Goal: Task Accomplishment & Management: Complete application form

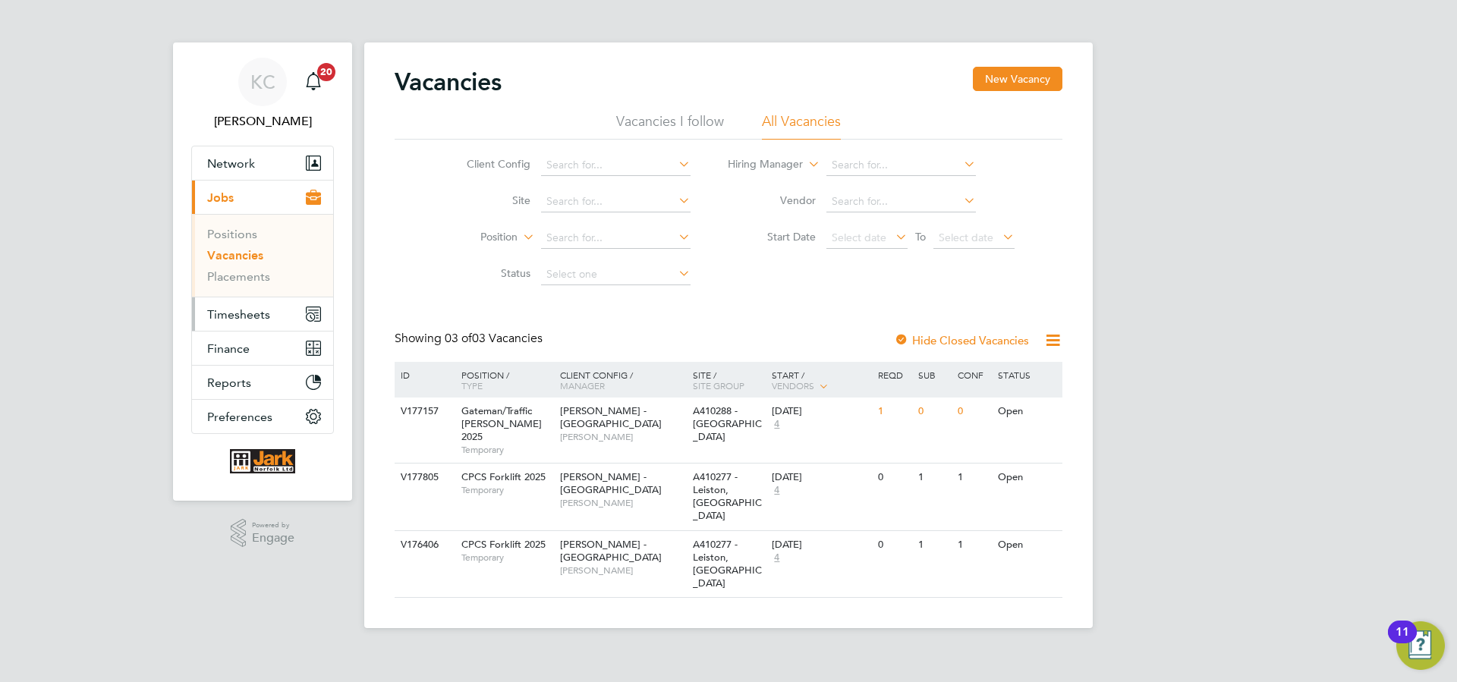
click at [245, 311] on span "Timesheets" at bounding box center [238, 314] width 63 height 14
click at [254, 313] on span "Timesheets" at bounding box center [238, 314] width 63 height 14
click at [250, 320] on span "Timesheets" at bounding box center [238, 314] width 63 height 14
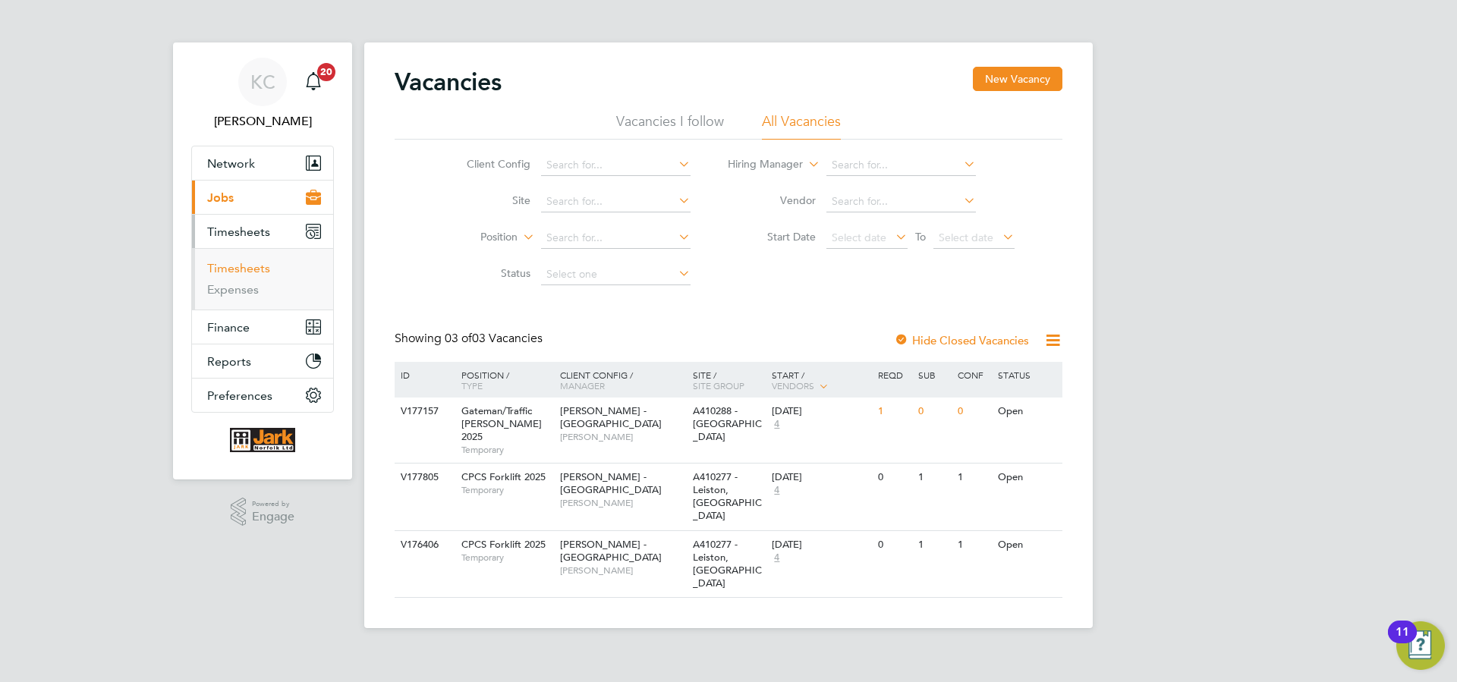
click at [248, 270] on link "Timesheets" at bounding box center [238, 268] width 63 height 14
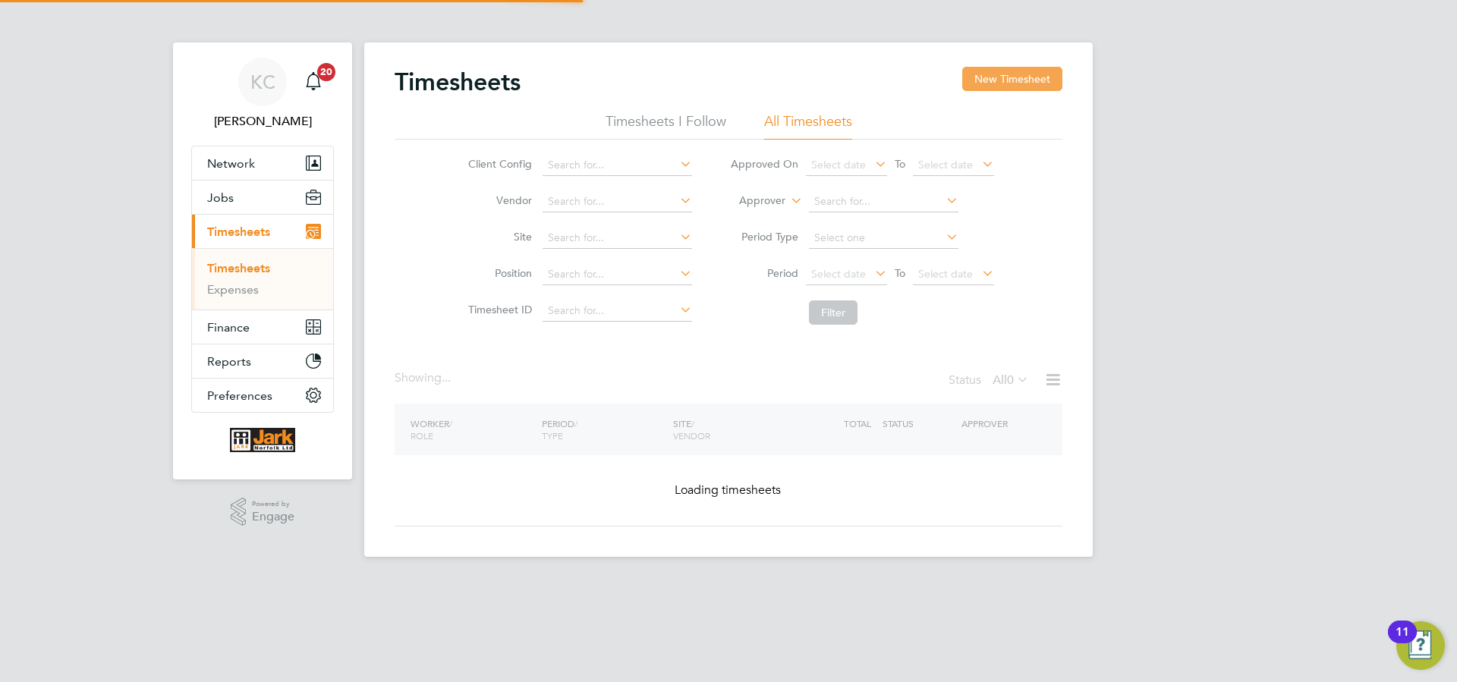
click at [1000, 89] on button "New Timesheet" at bounding box center [1013, 79] width 100 height 24
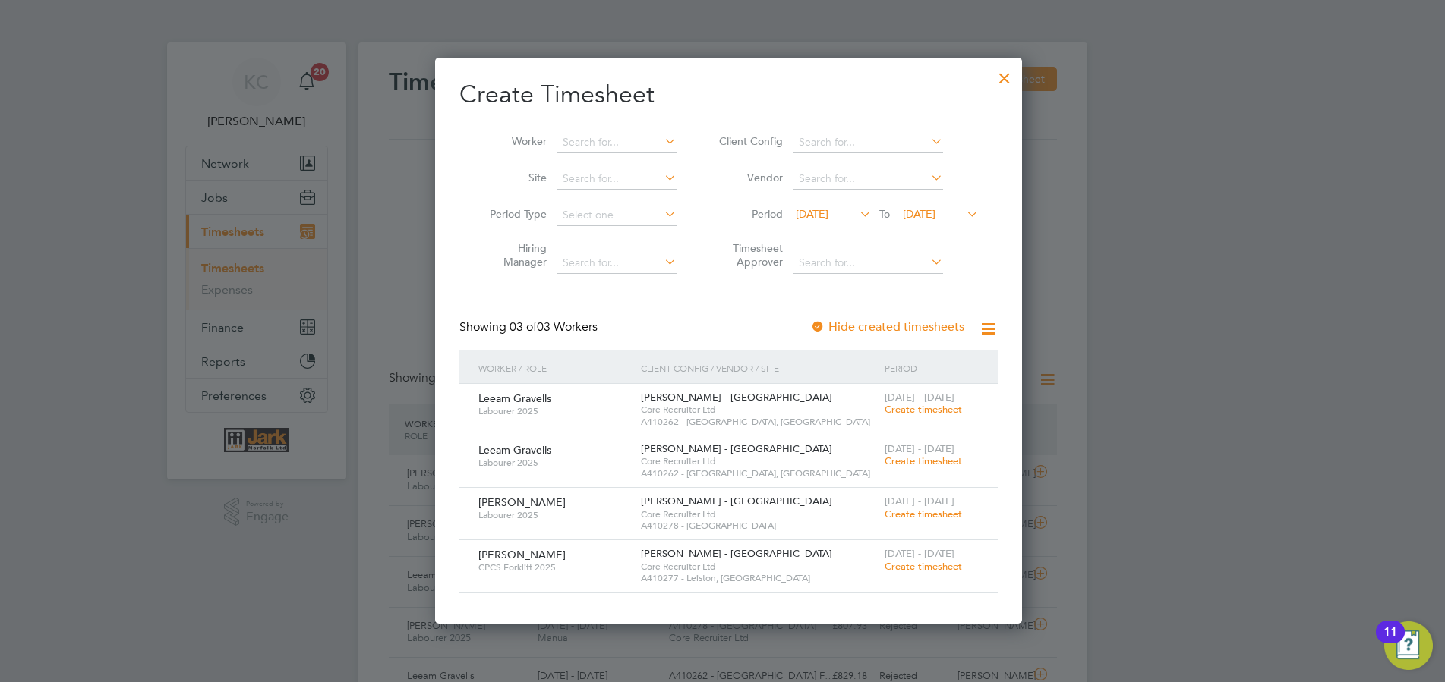
click at [925, 517] on span "Create timesheet" at bounding box center [922, 514] width 77 height 13
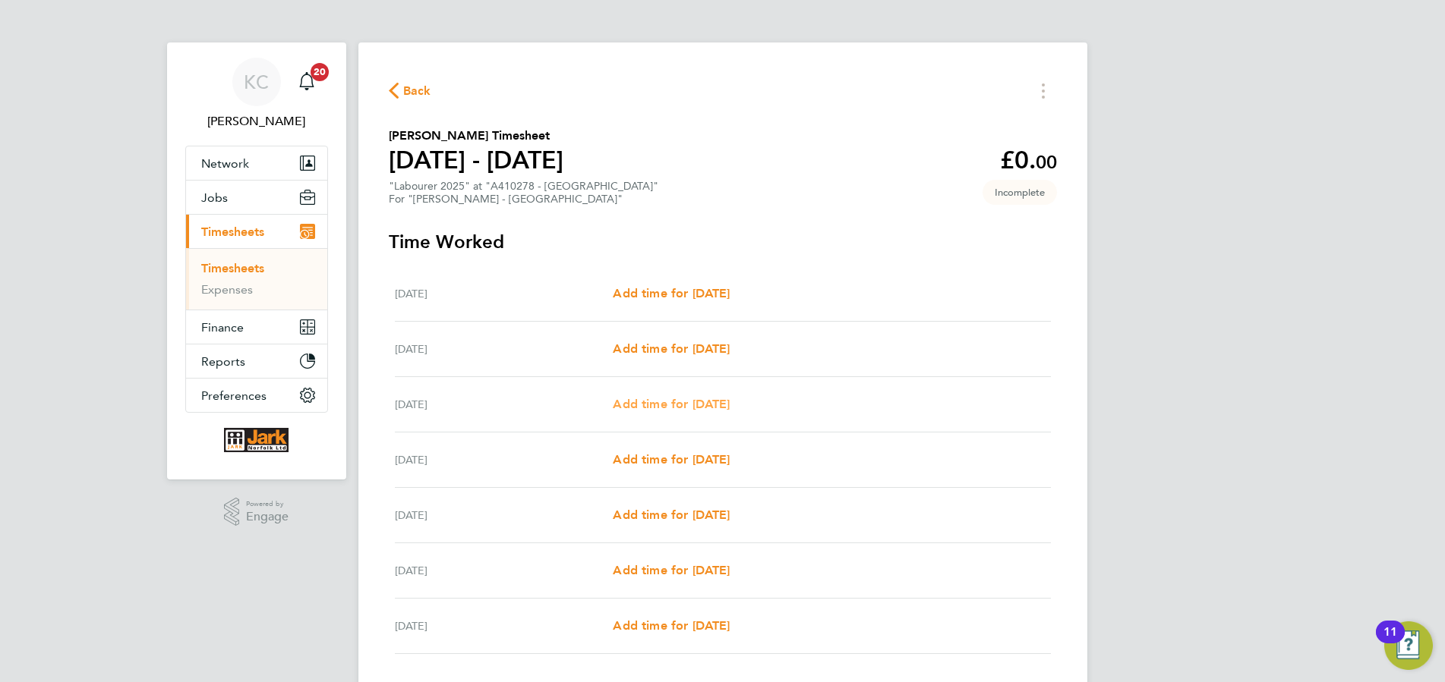
click at [641, 409] on span "Add time for [DATE]" at bounding box center [671, 404] width 117 height 14
select select "60"
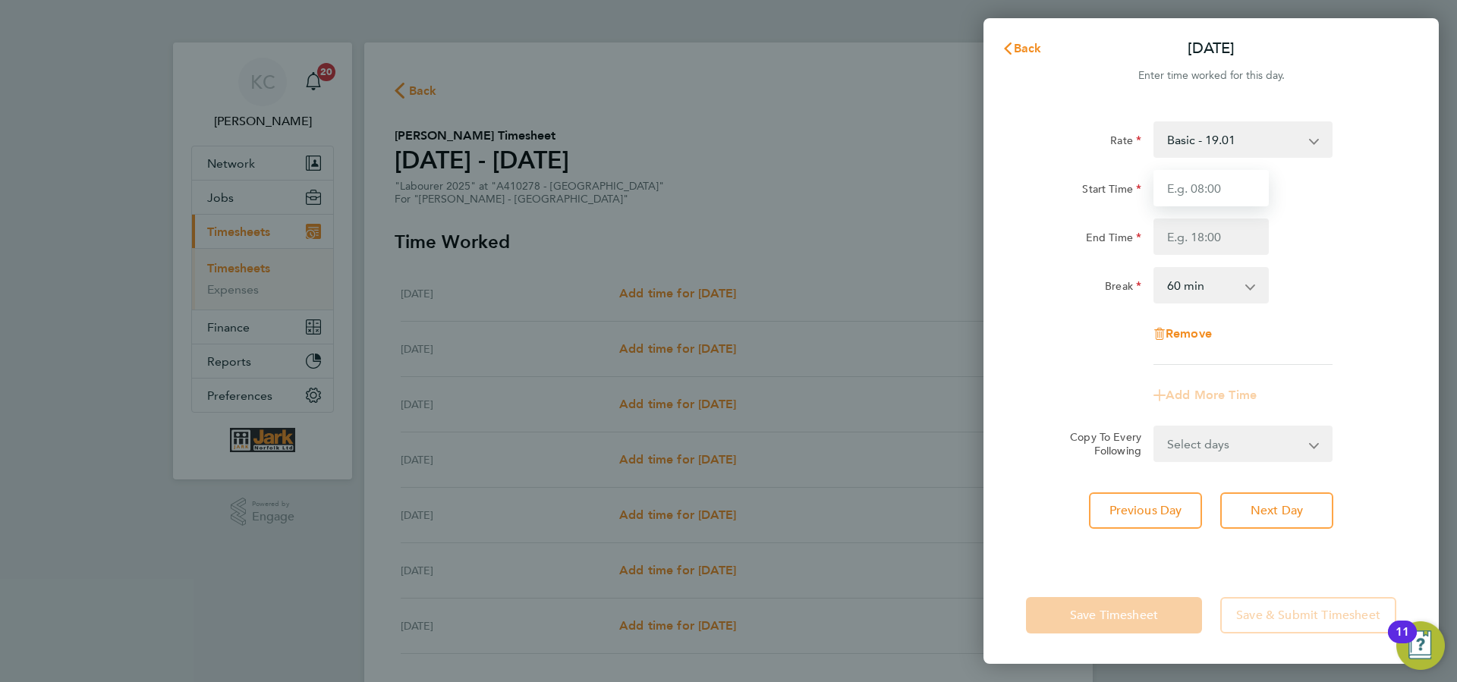
click at [1168, 187] on input "Start Time" at bounding box center [1211, 188] width 115 height 36
type input "07:30"
type input "16:30"
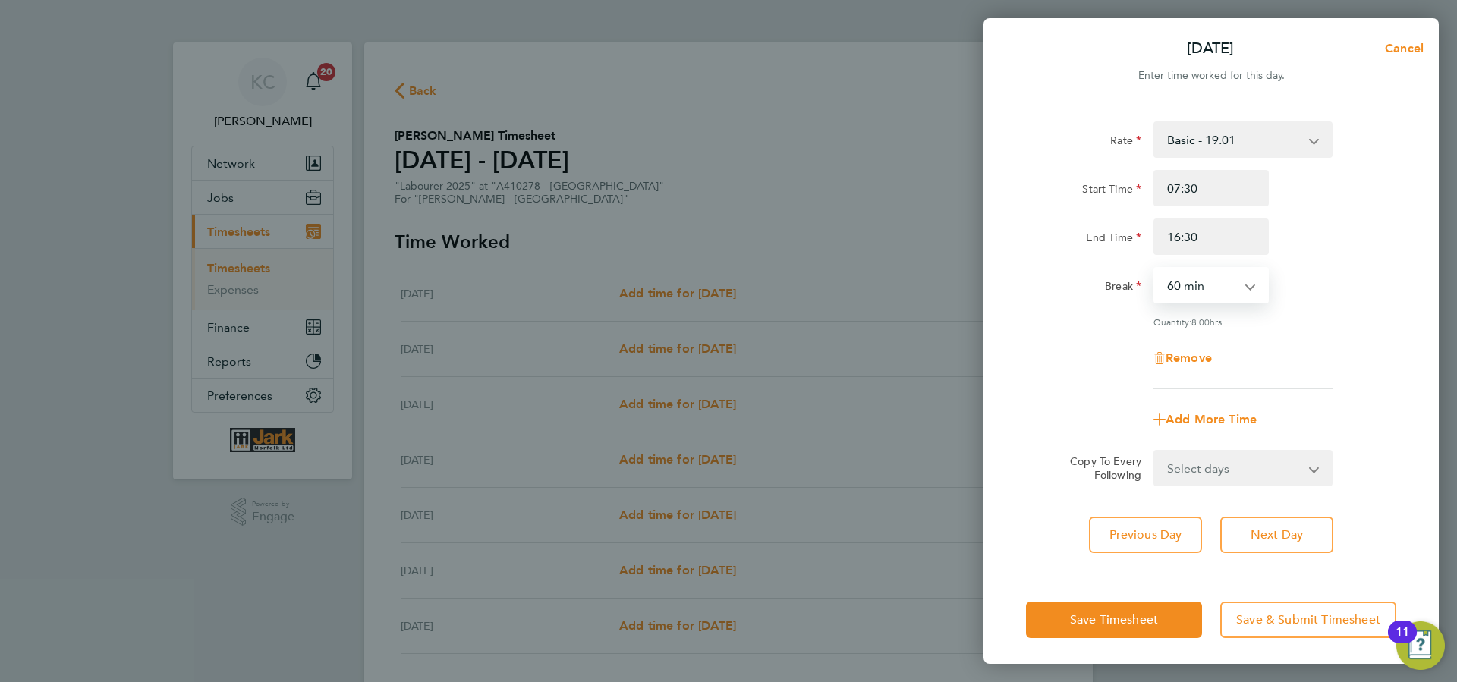
click at [1206, 266] on div "Rate Basic - 19.01 Overtime - 27.22 Start Time 07:30 End Time 16:30 Break 0 min…" at bounding box center [1211, 255] width 370 height 268
click at [1155, 269] on select "0 min 15 min 30 min 45 min 60 min 75 min 90 min" at bounding box center [1202, 285] width 94 height 33
select select "30"
click option "30 min" at bounding box center [0, 0] width 0 height 0
click at [1286, 520] on button "Next Day" at bounding box center [1277, 535] width 113 height 36
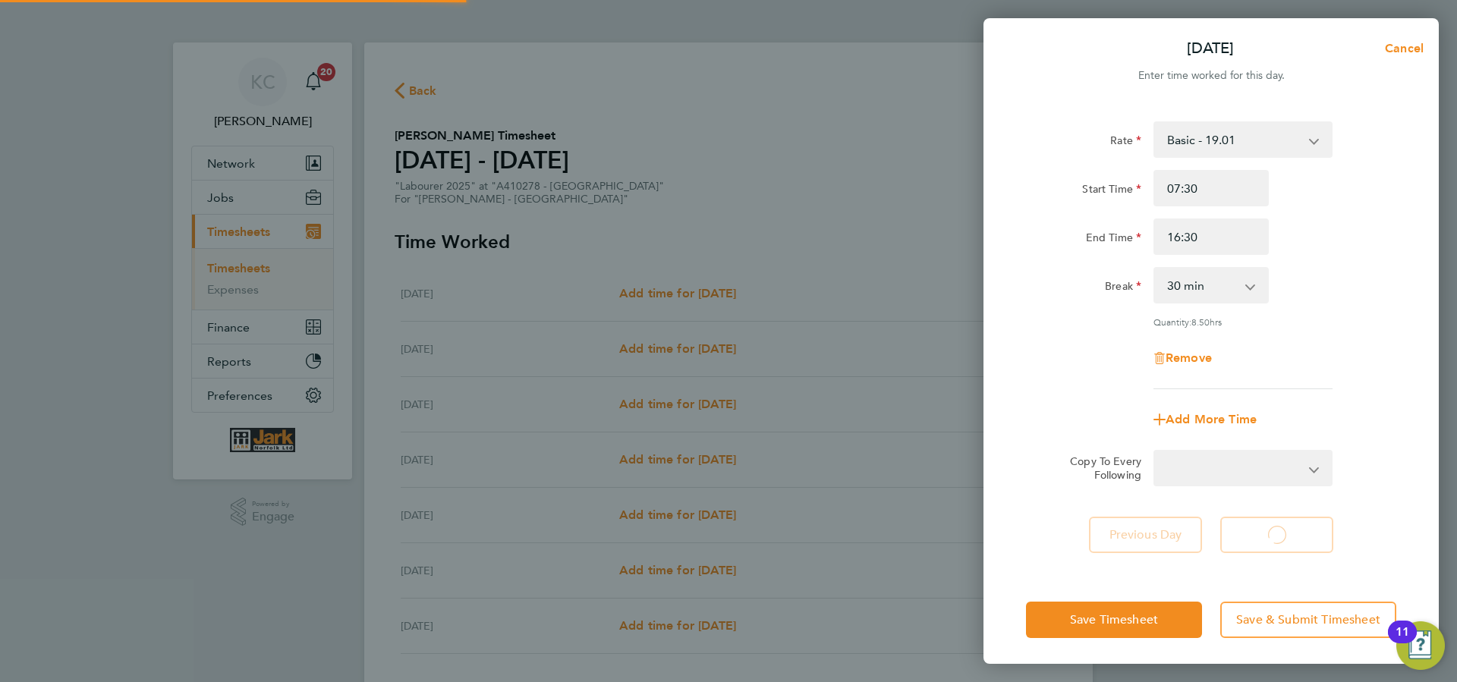
select select "60"
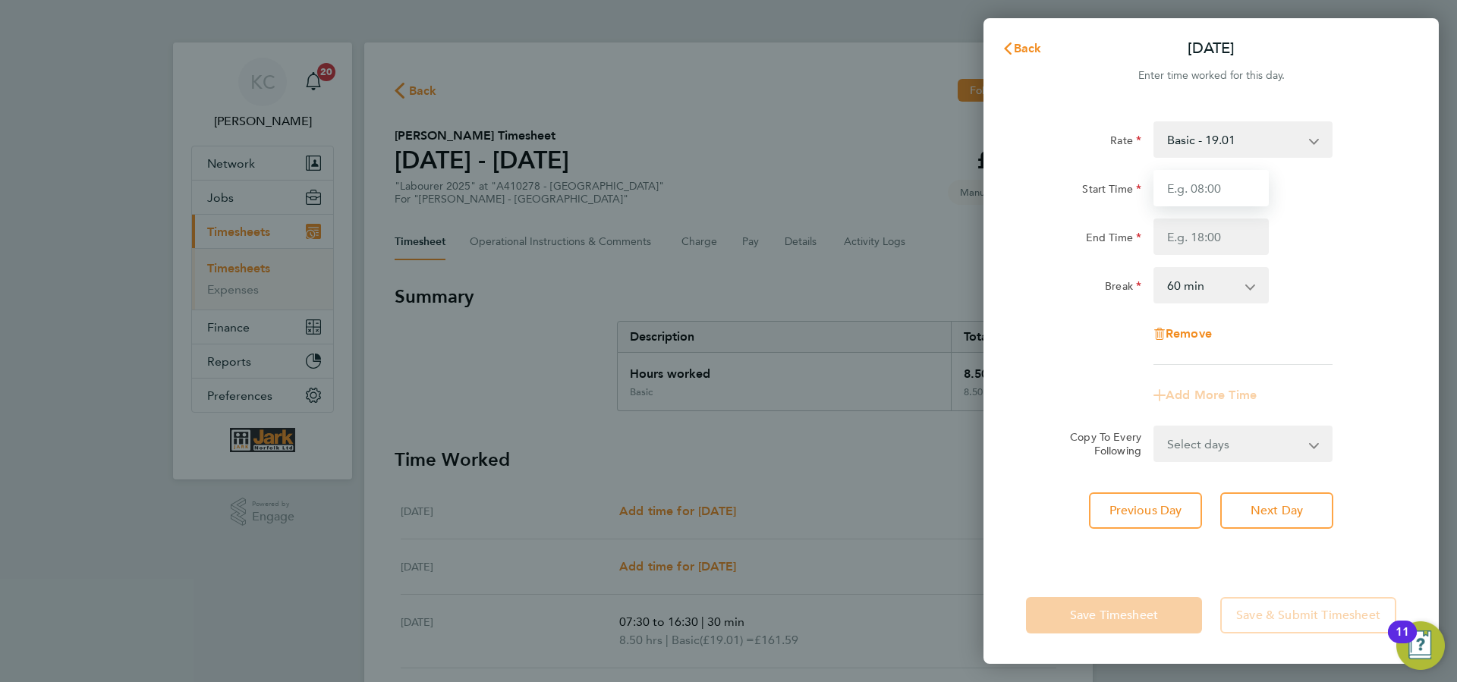
click at [1186, 187] on input "Start Time" at bounding box center [1211, 188] width 115 height 36
type input "07:30"
type input "16:30"
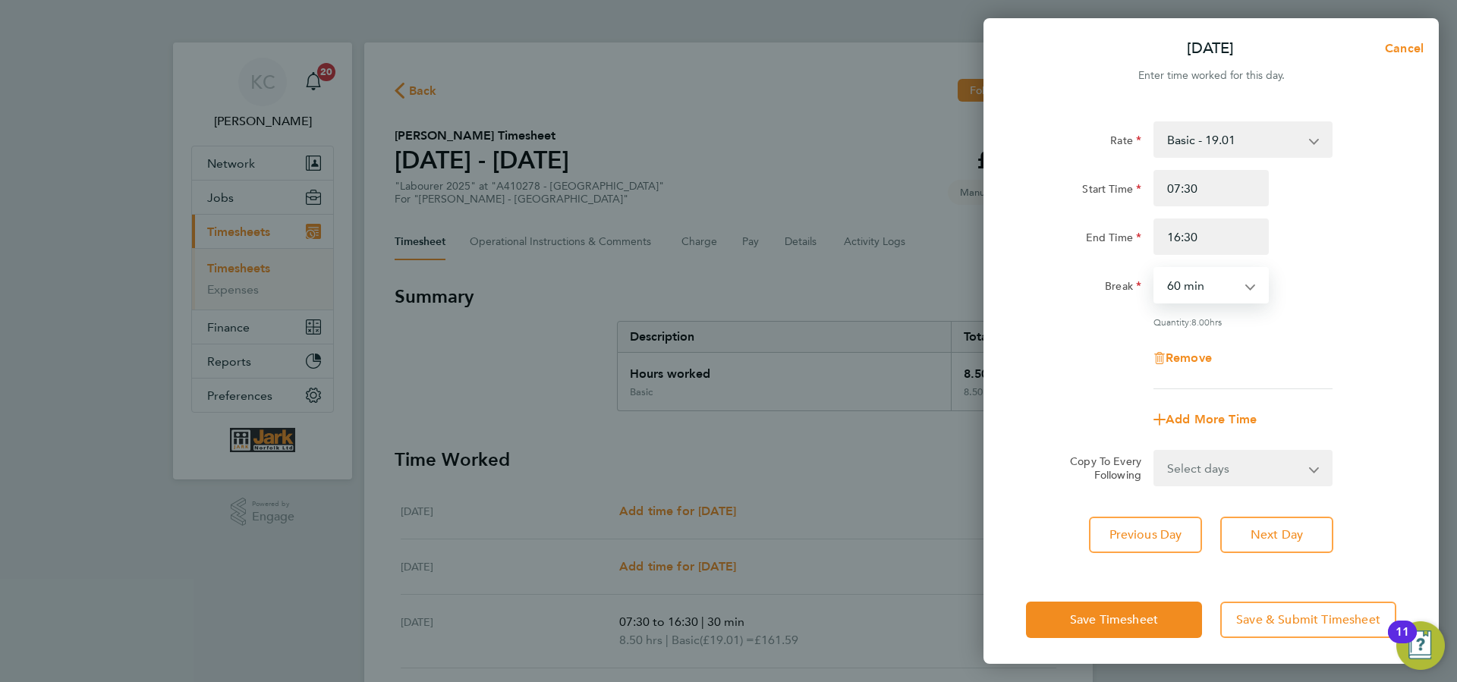
click at [1177, 304] on div "Rate Basic - 19.01 Overtime - 27.22 Start Time 07:30 End Time 16:30 Break 0 min…" at bounding box center [1211, 255] width 370 height 268
click at [1155, 269] on select "0 min 15 min 30 min 45 min 60 min 75 min 90 min" at bounding box center [1202, 285] width 94 height 33
select select "30"
click option "30 min" at bounding box center [0, 0] width 0 height 0
click at [1257, 529] on span "Next Day" at bounding box center [1277, 535] width 52 height 15
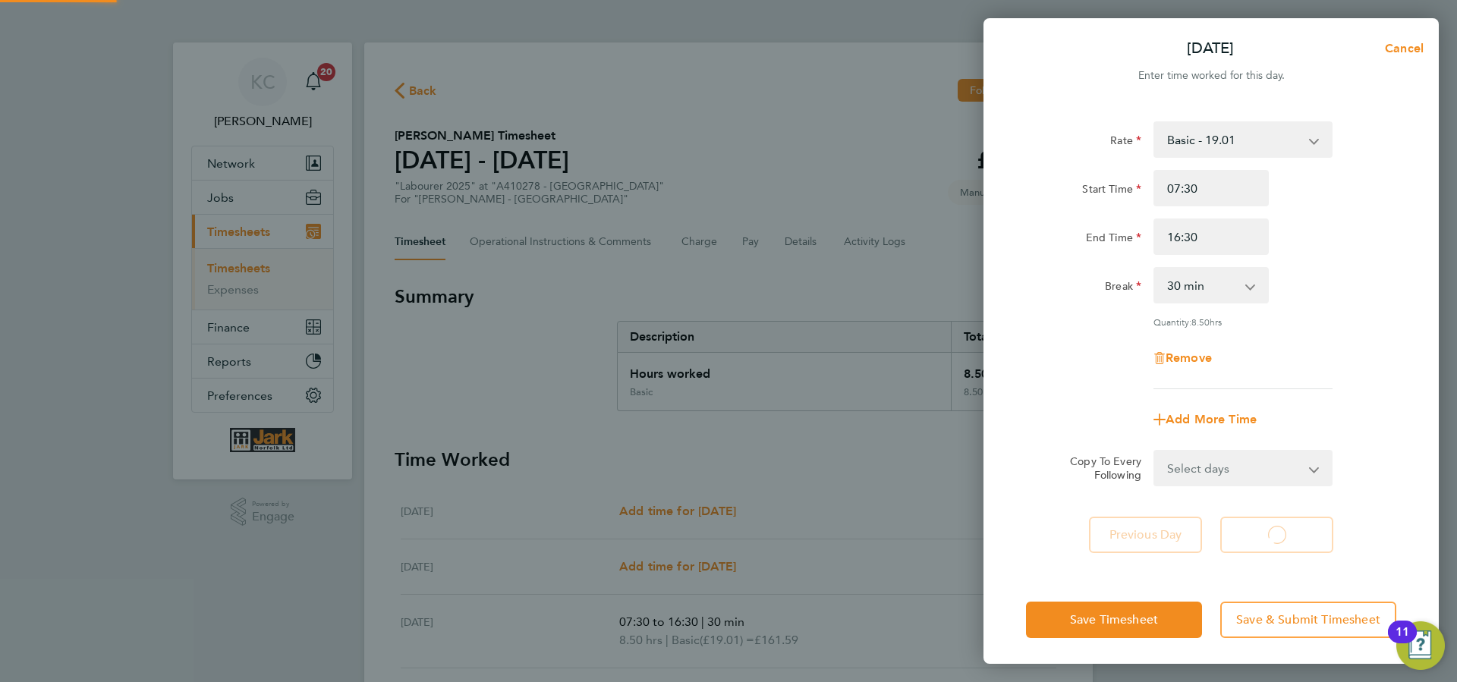
select select "60"
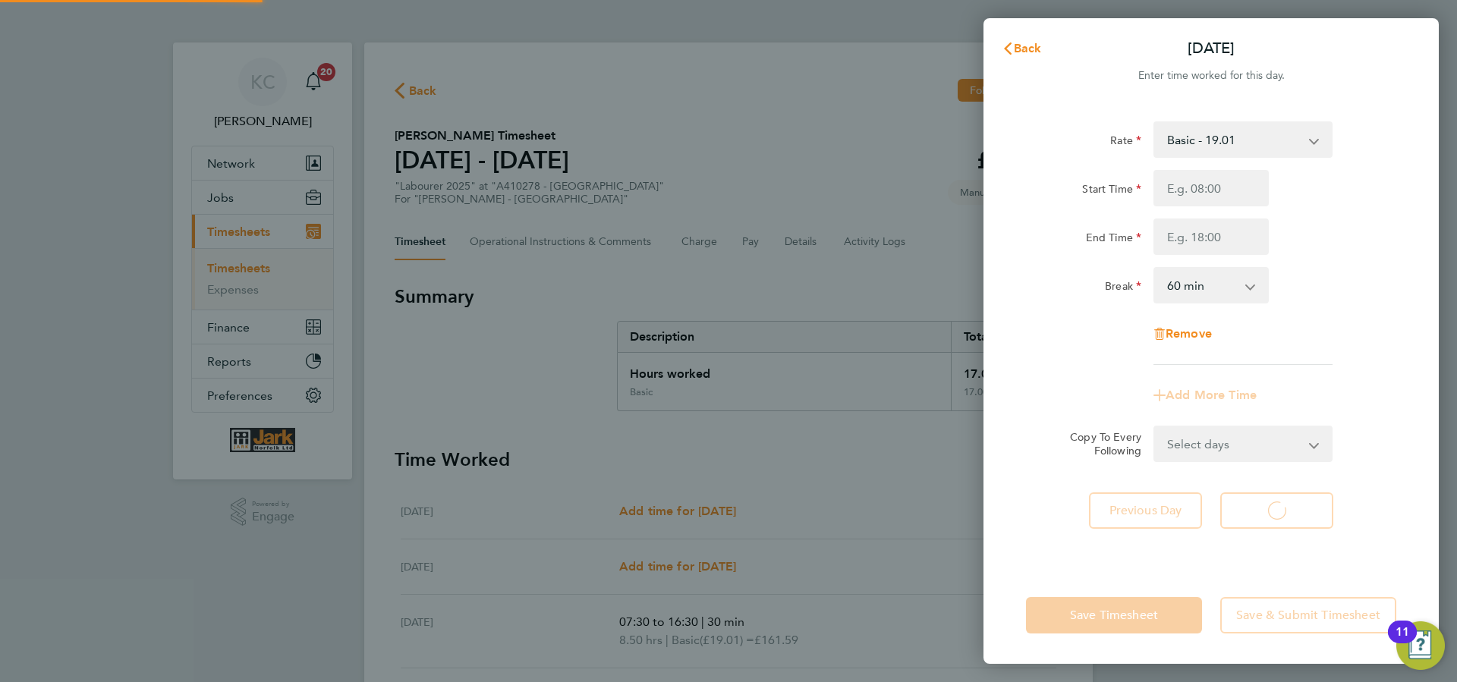
select select "60"
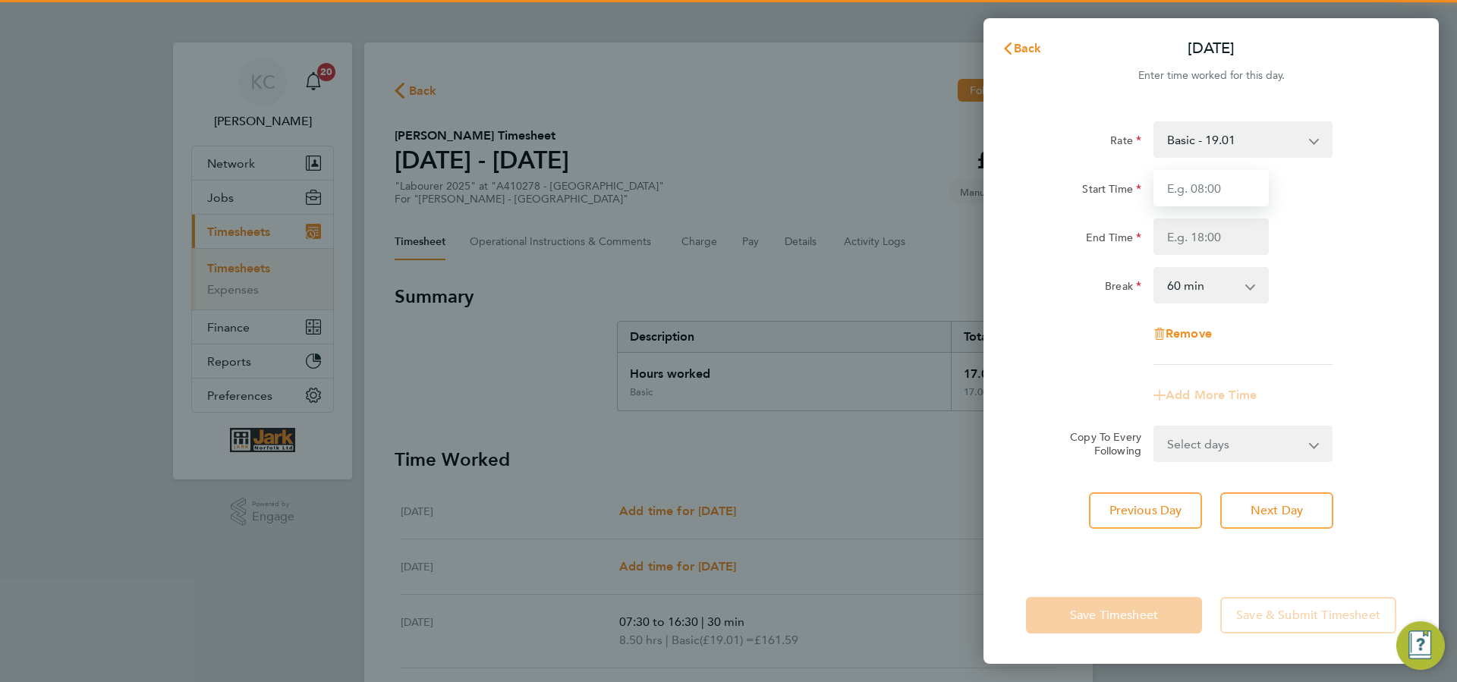
click at [1195, 188] on input "Start Time" at bounding box center [1211, 188] width 115 height 36
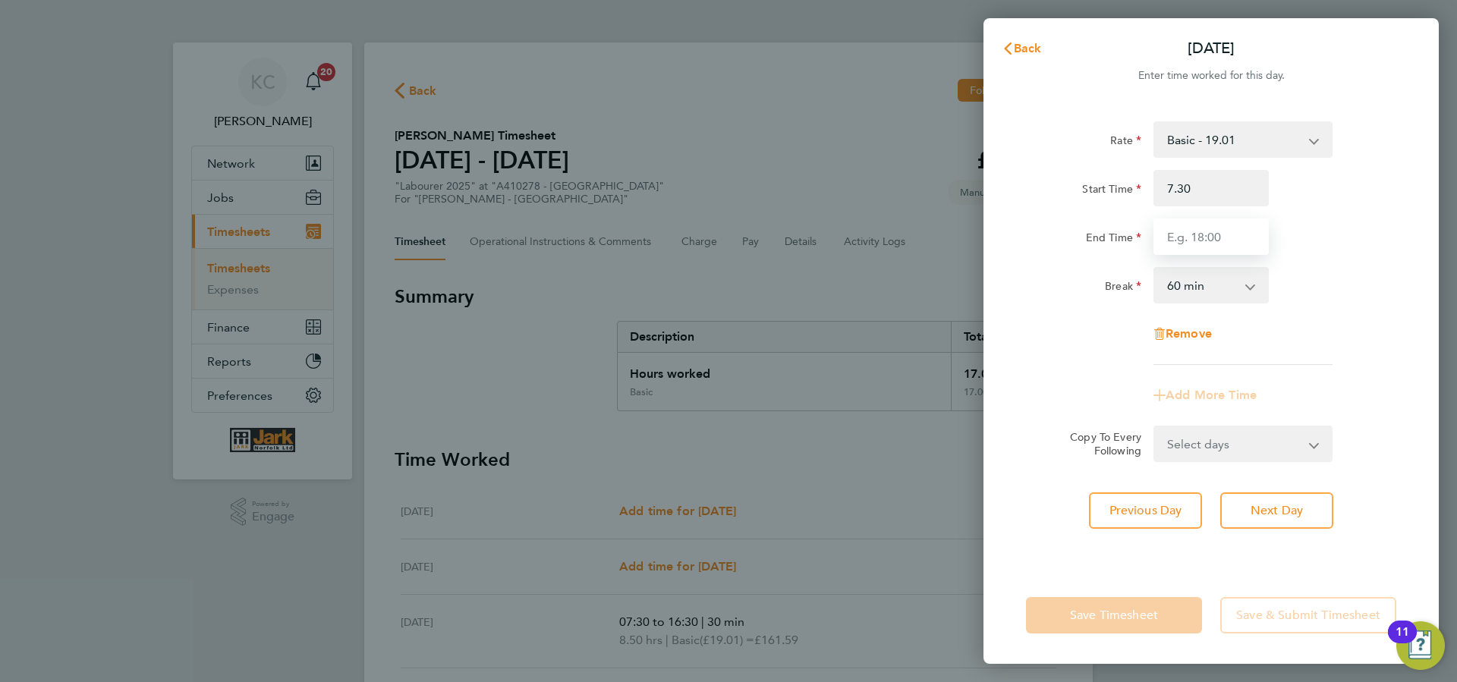
type input "07:30"
type input "16:30"
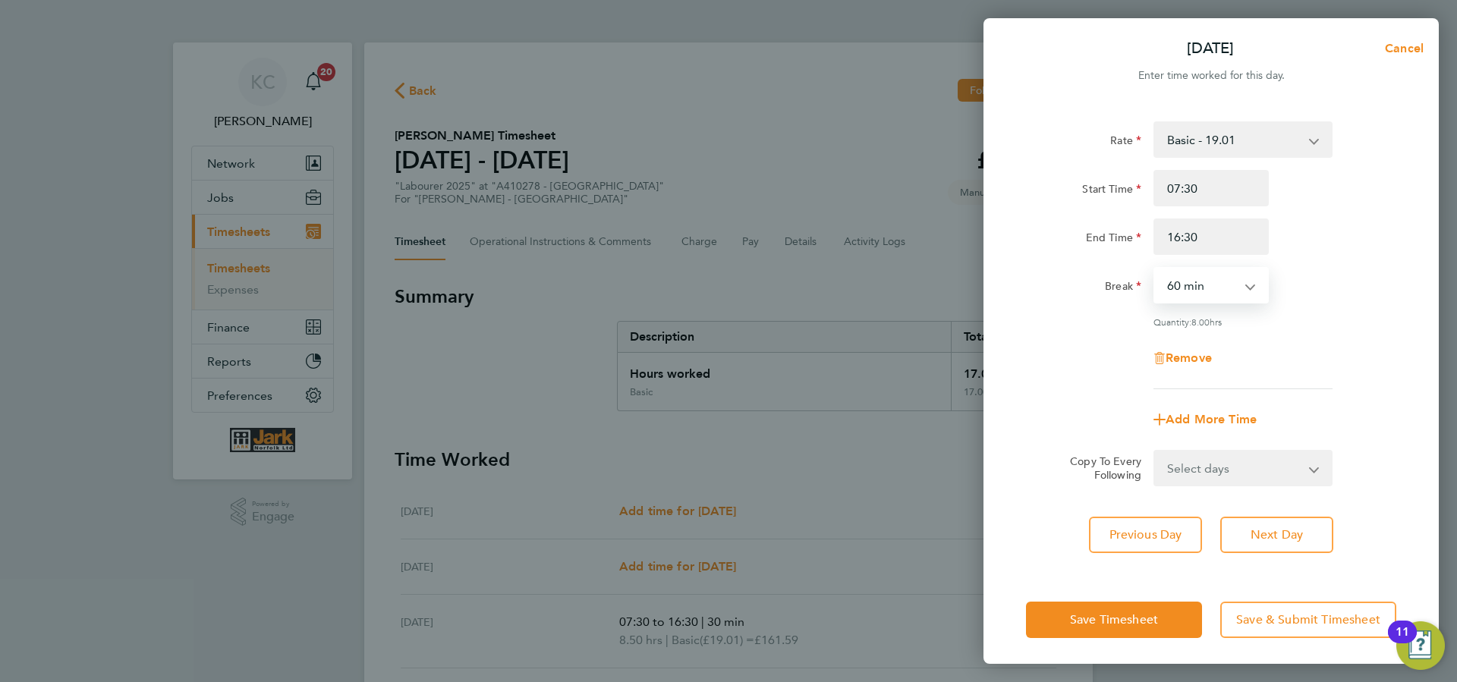
click at [1155, 269] on select "0 min 15 min 30 min 45 min 60 min 75 min 90 min" at bounding box center [1202, 285] width 94 height 33
select select "30"
click option "30 min" at bounding box center [0, 0] width 0 height 0
click at [1281, 543] on button "Next Day" at bounding box center [1277, 535] width 113 height 36
select select "60"
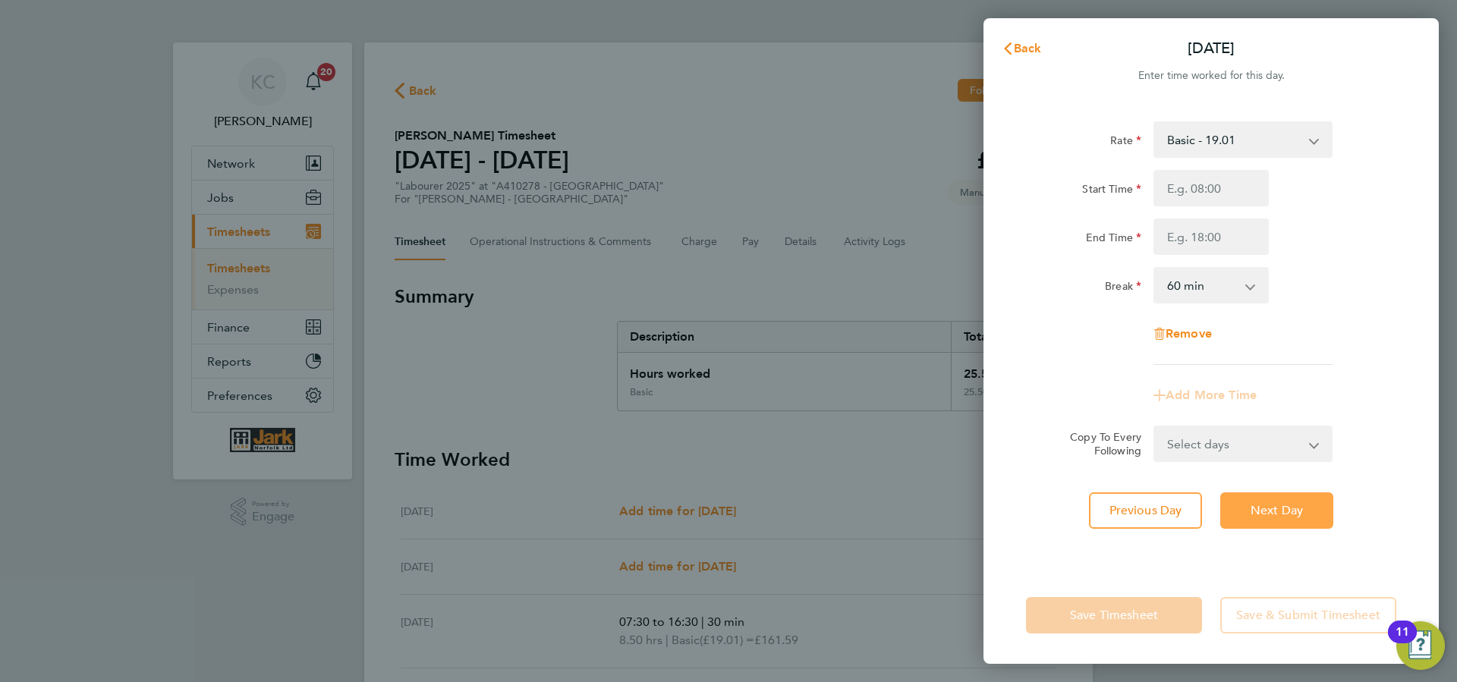
click at [1265, 514] on span "Next Day" at bounding box center [1277, 510] width 52 height 15
select select "60"
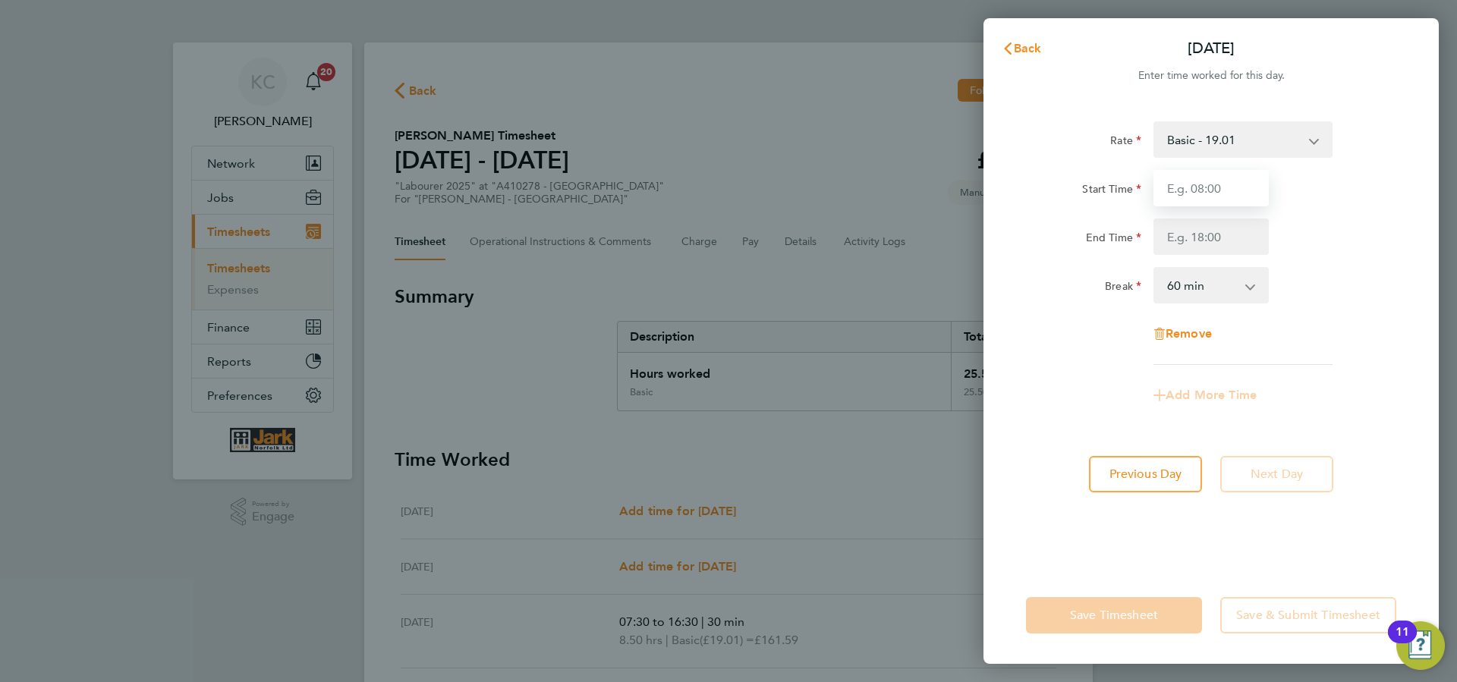
click at [1215, 191] on input "Start Time" at bounding box center [1211, 188] width 115 height 36
type input "07:30"
type input "15:30"
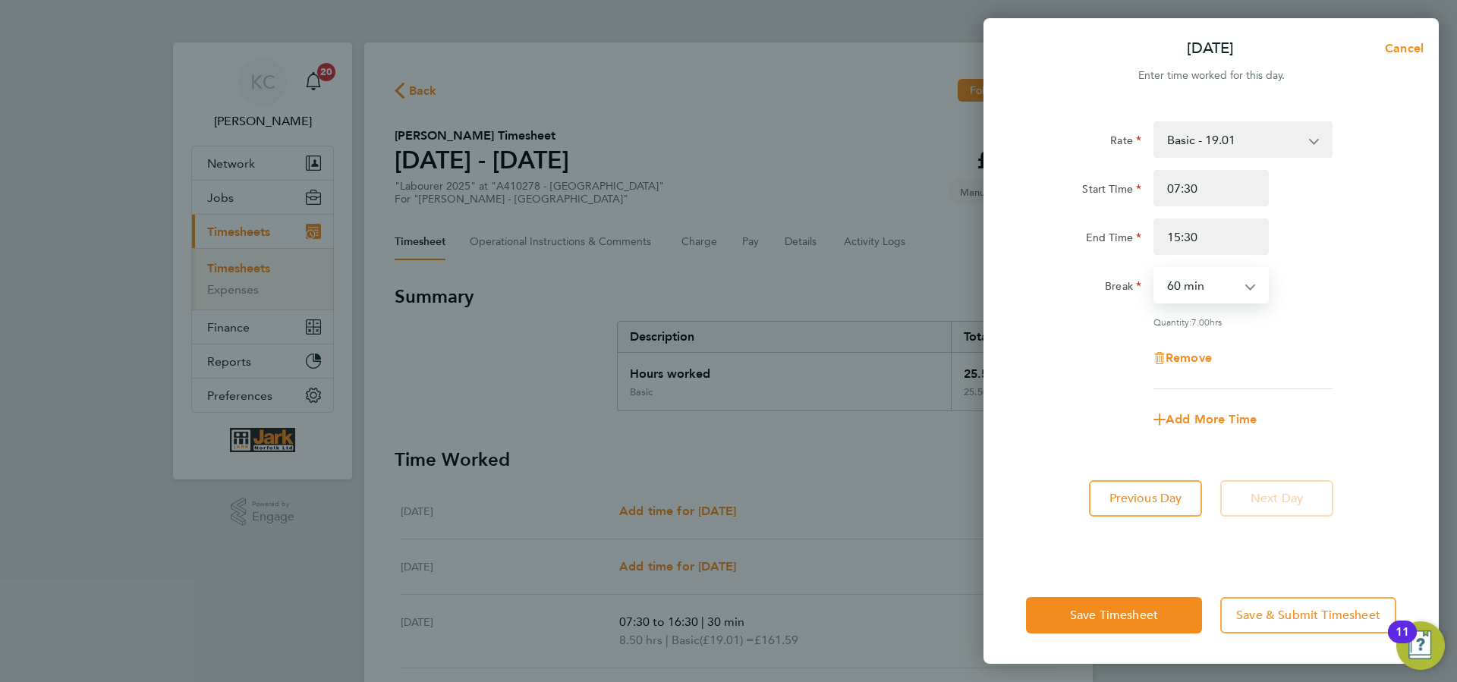
click at [1155, 269] on select "0 min 15 min 30 min 45 min 60 min 75 min 90 min" at bounding box center [1202, 285] width 94 height 33
select select "30"
click option "30 min" at bounding box center [0, 0] width 0 height 0
click at [1145, 611] on button "Save Timesheet" at bounding box center [1114, 615] width 176 height 36
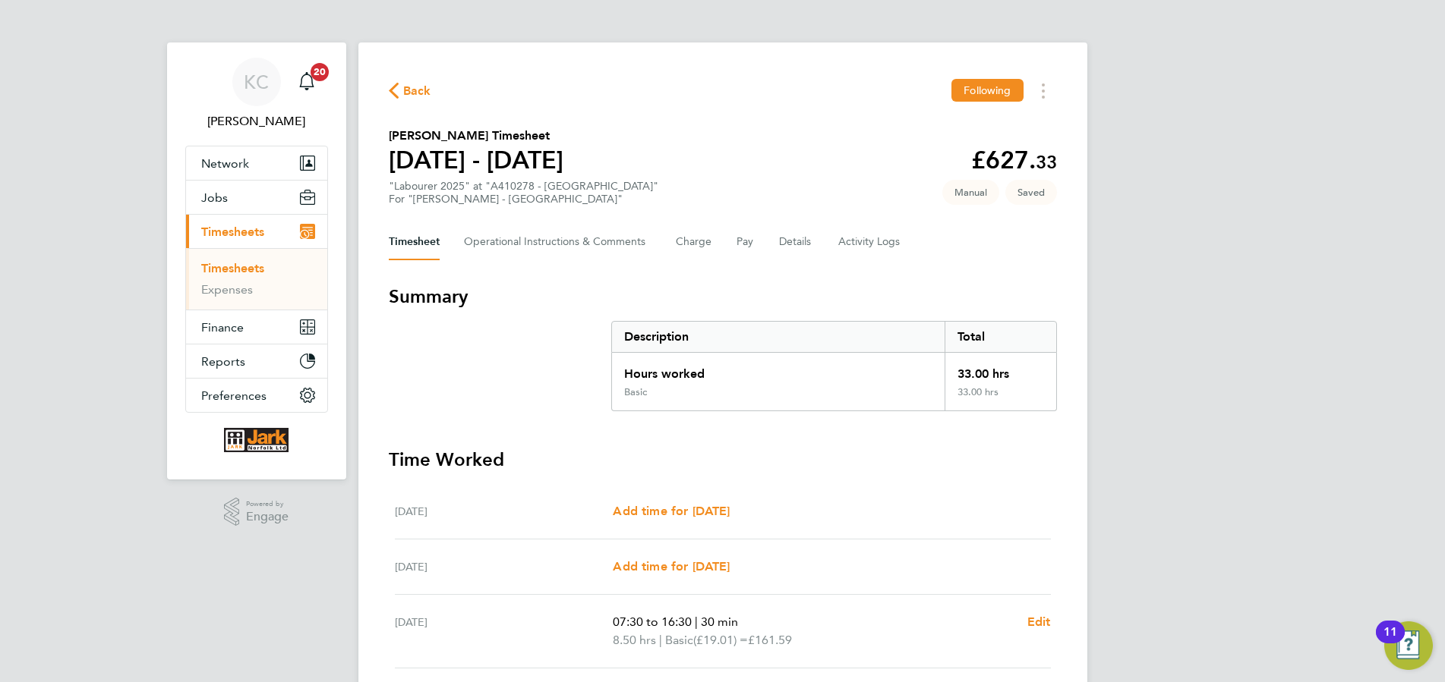
click at [1048, 471] on h3 "Time Worked" at bounding box center [723, 460] width 668 height 24
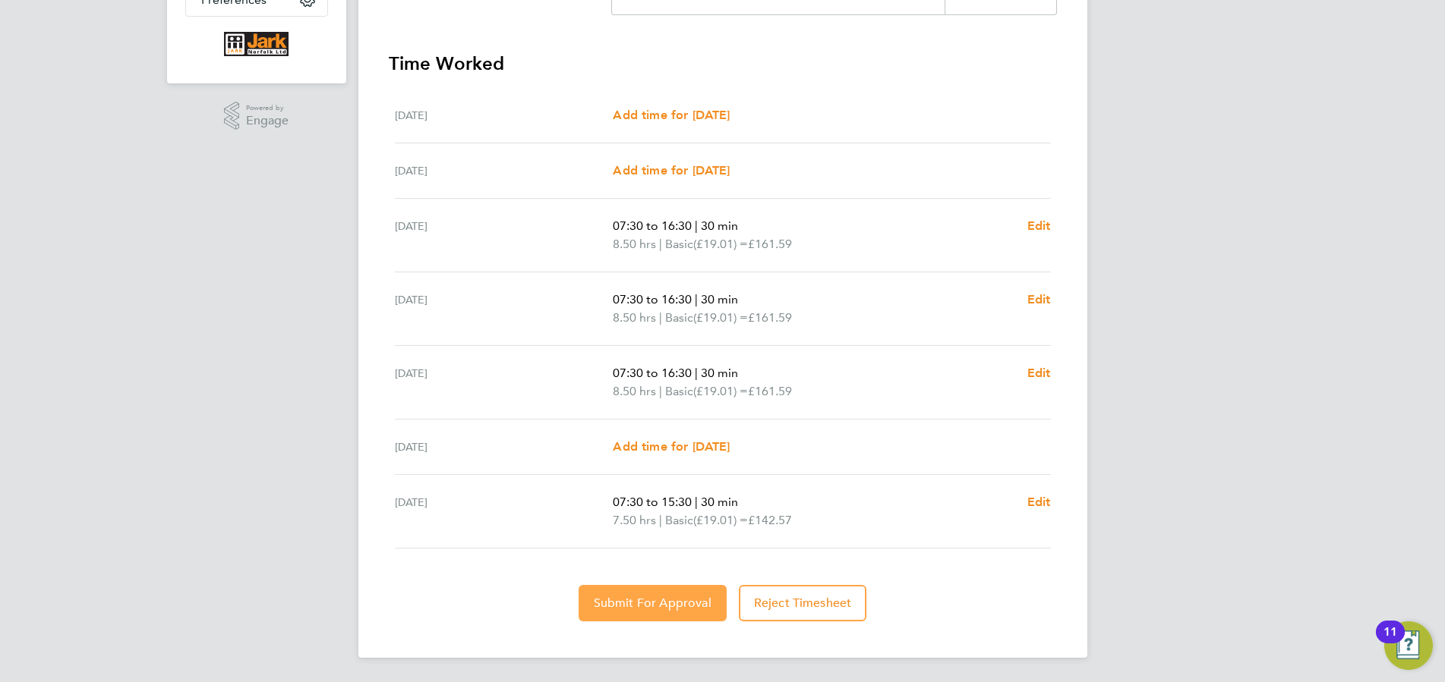
click at [612, 616] on button "Submit For Approval" at bounding box center [652, 603] width 148 height 36
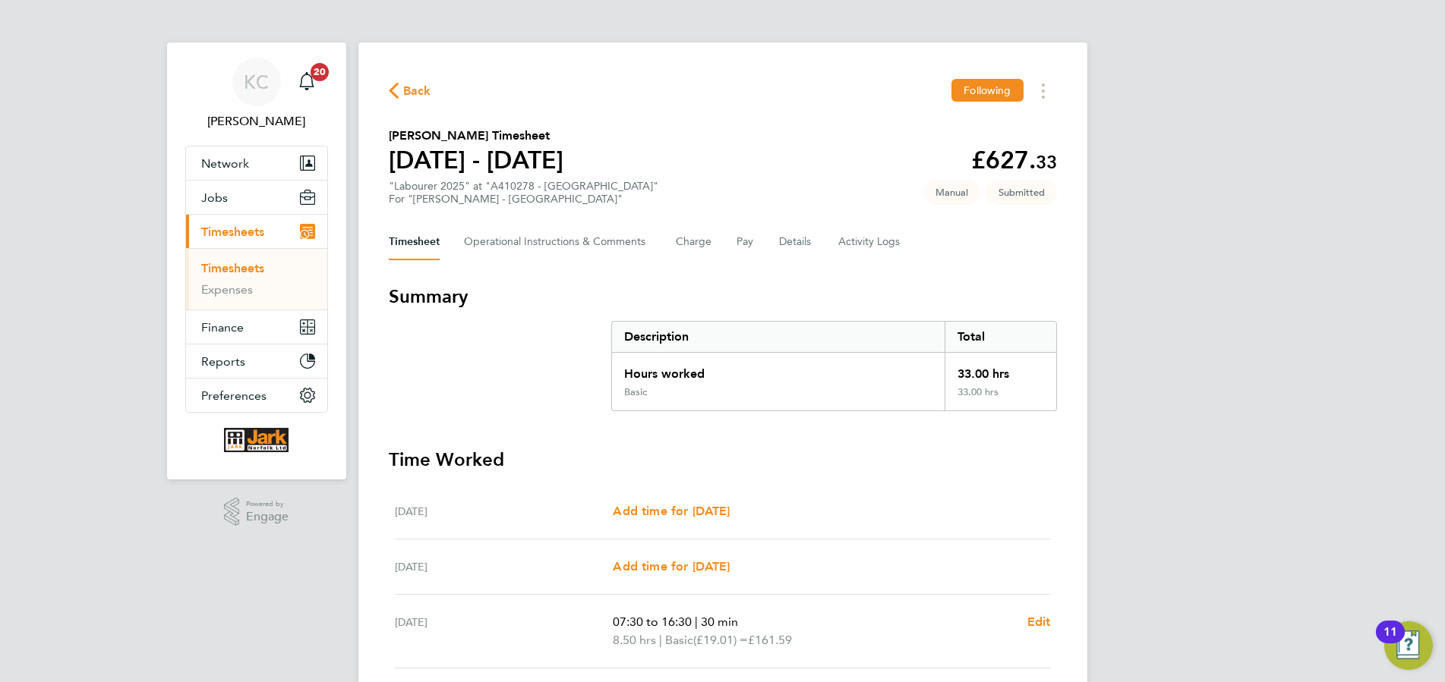
click at [232, 270] on link "Timesheets" at bounding box center [232, 268] width 63 height 14
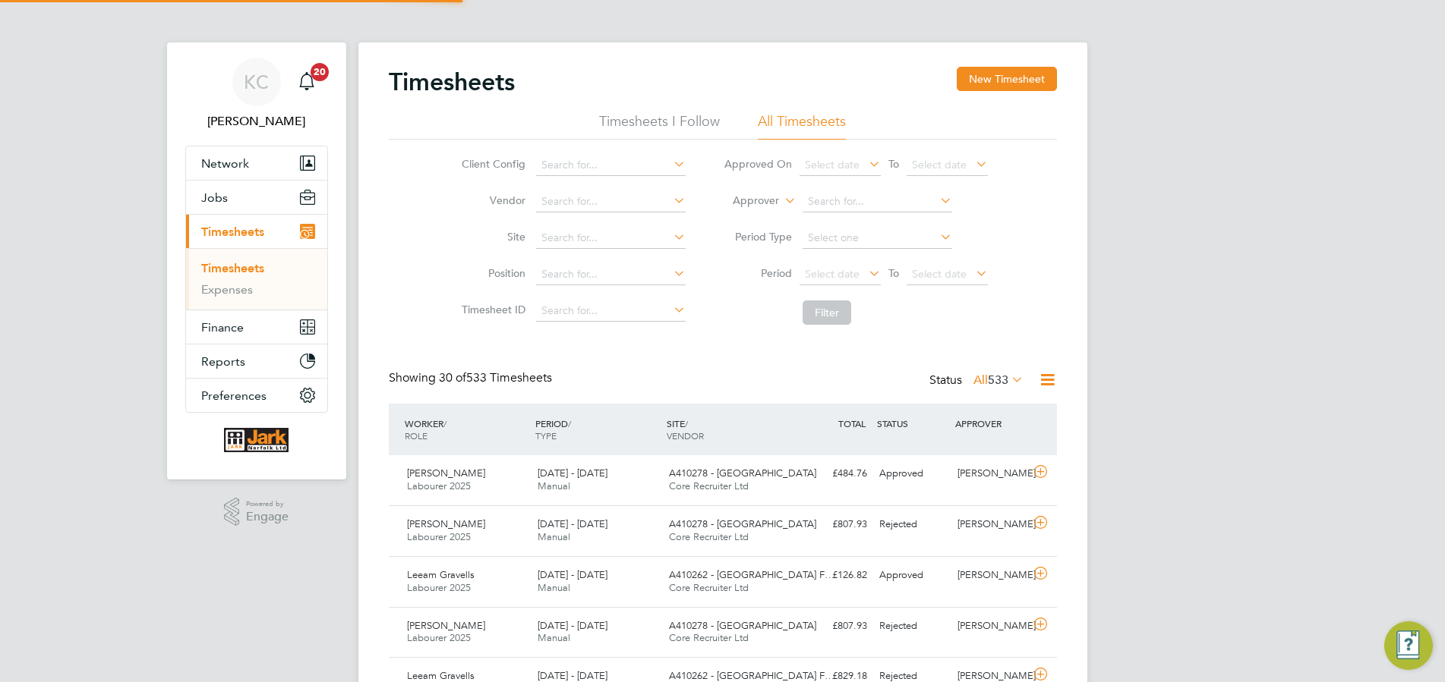
scroll to position [51, 145]
